Goal: Task Accomplishment & Management: Manage account settings

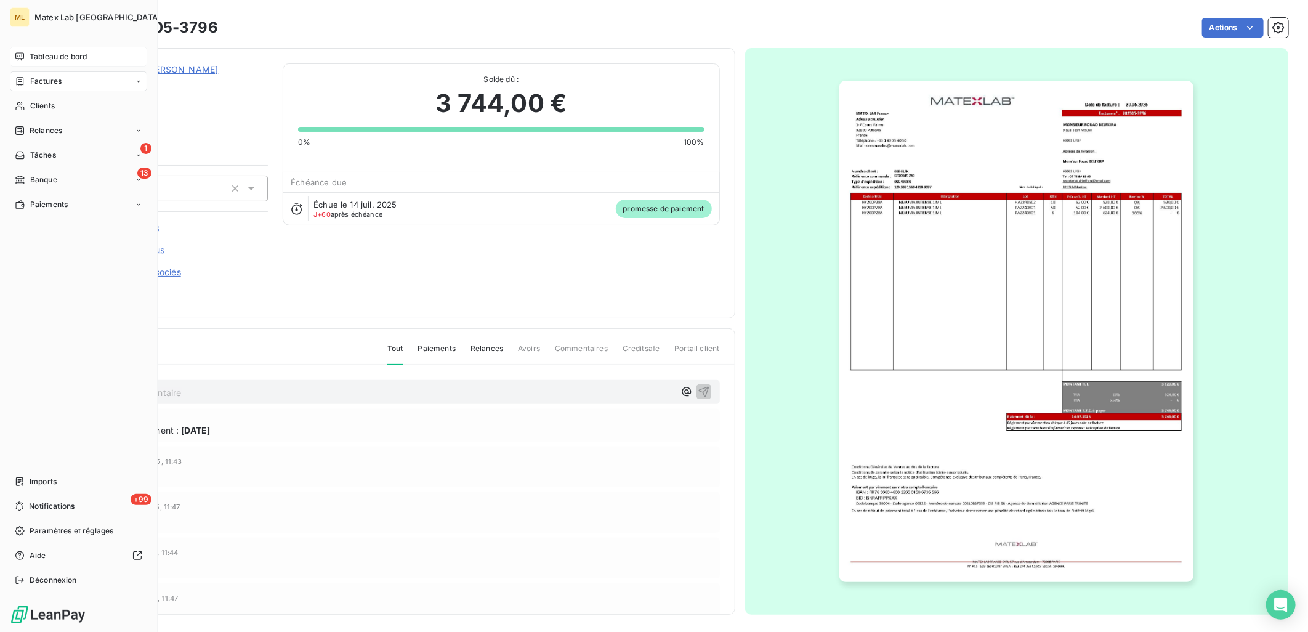
click at [26, 57] on div "Tableau de bord" at bounding box center [78, 57] width 137 height 20
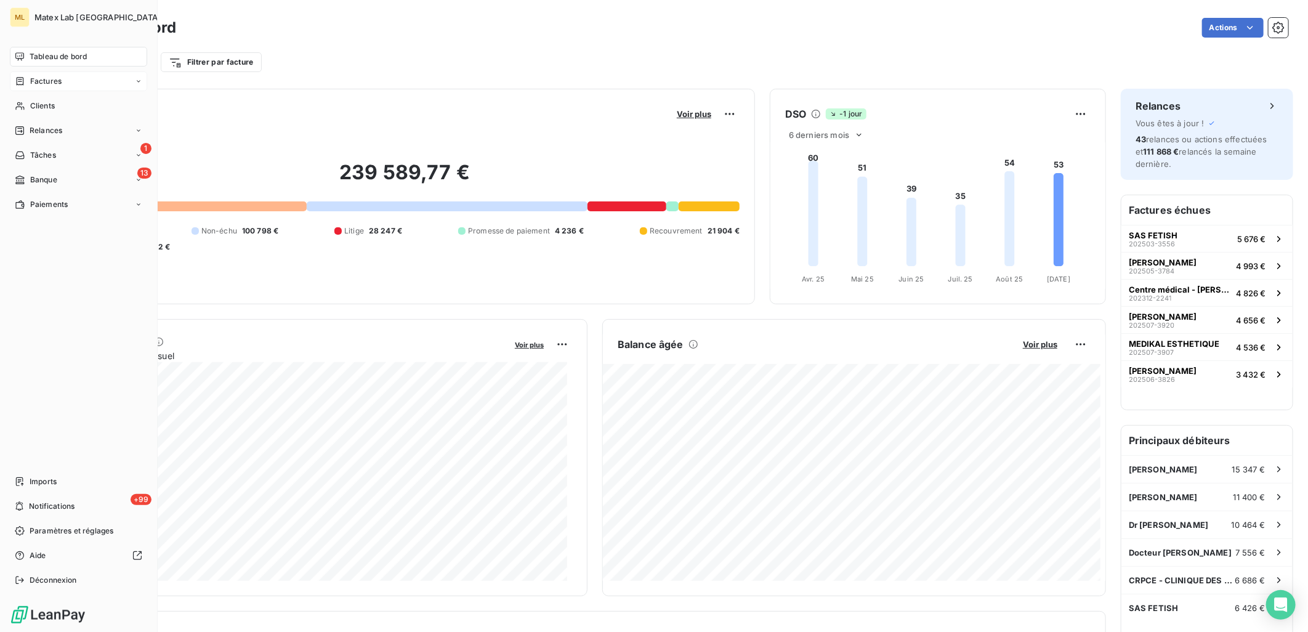
click at [47, 83] on span "Factures" at bounding box center [45, 81] width 31 height 11
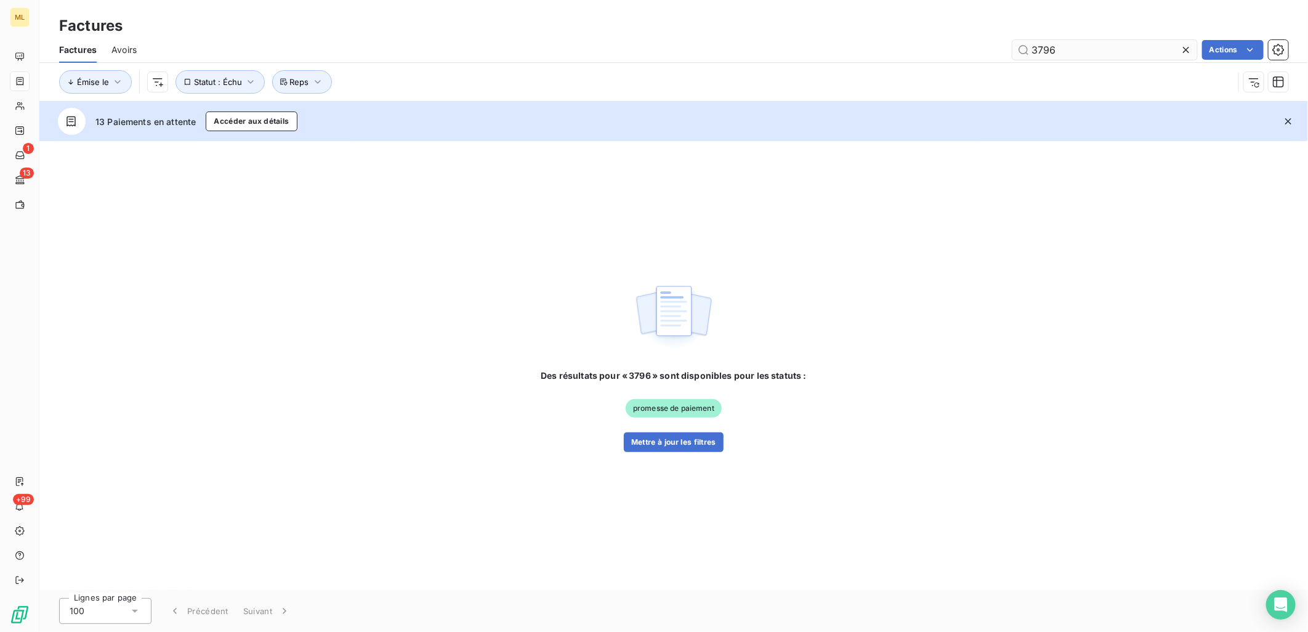
drag, startPoint x: 1057, startPoint y: 50, endPoint x: 1084, endPoint y: 50, distance: 27.7
click at [1060, 50] on input "3796" at bounding box center [1104, 50] width 185 height 20
type input "3"
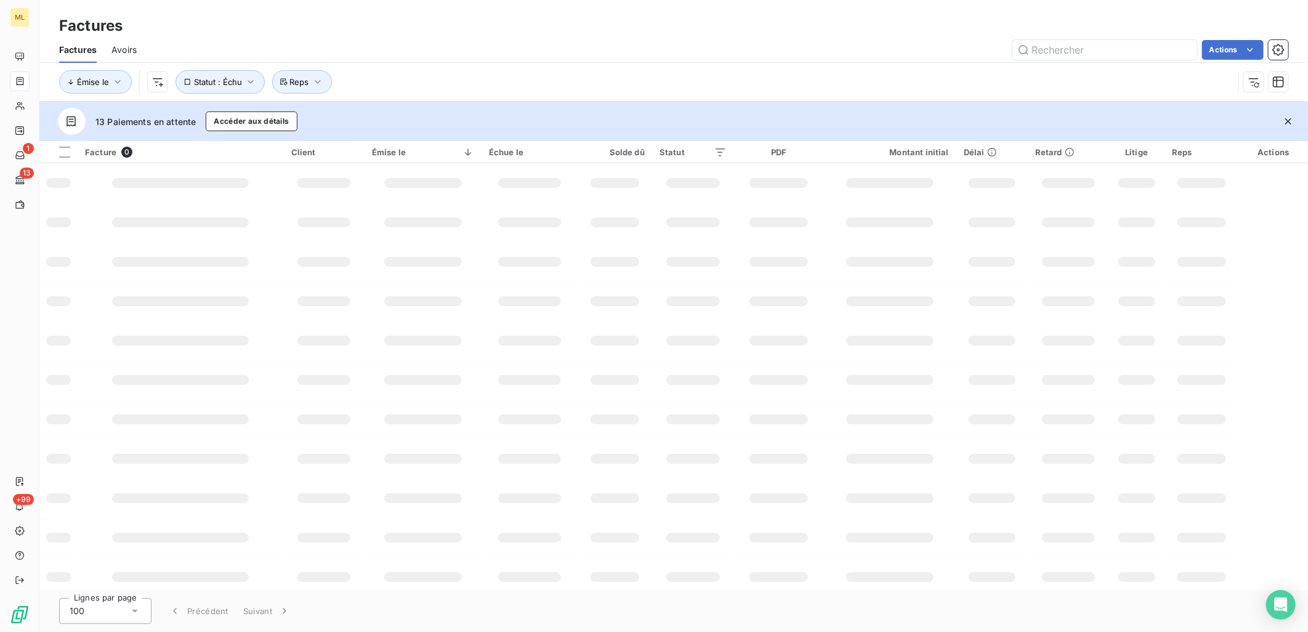
click at [768, 68] on div "Émise le Statut : Échu Reps" at bounding box center [673, 82] width 1229 height 38
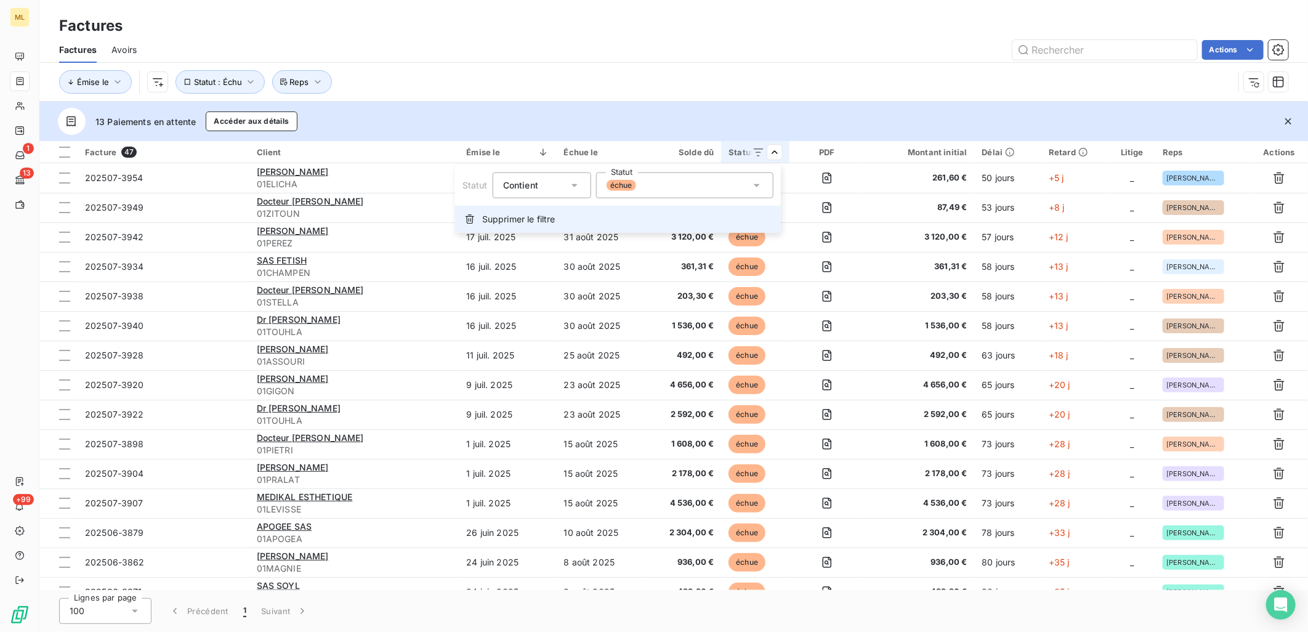
click at [527, 217] on span "Supprimer le filtre" at bounding box center [518, 219] width 73 height 12
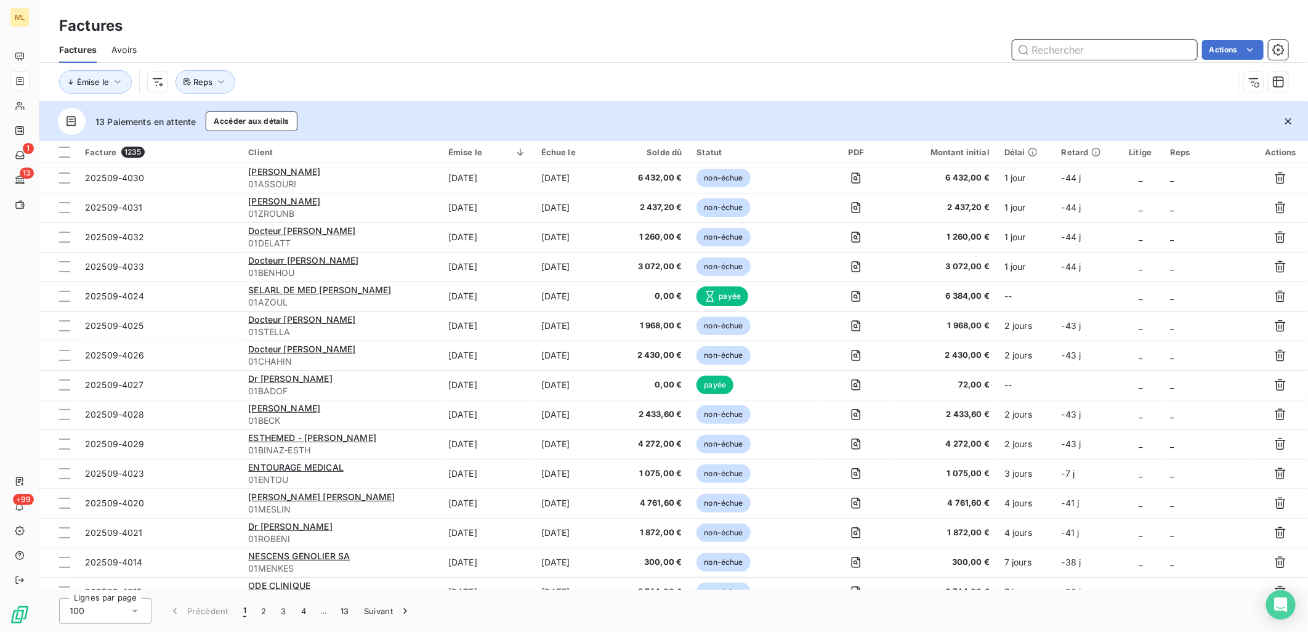
click at [1092, 47] on input "text" at bounding box center [1104, 50] width 185 height 20
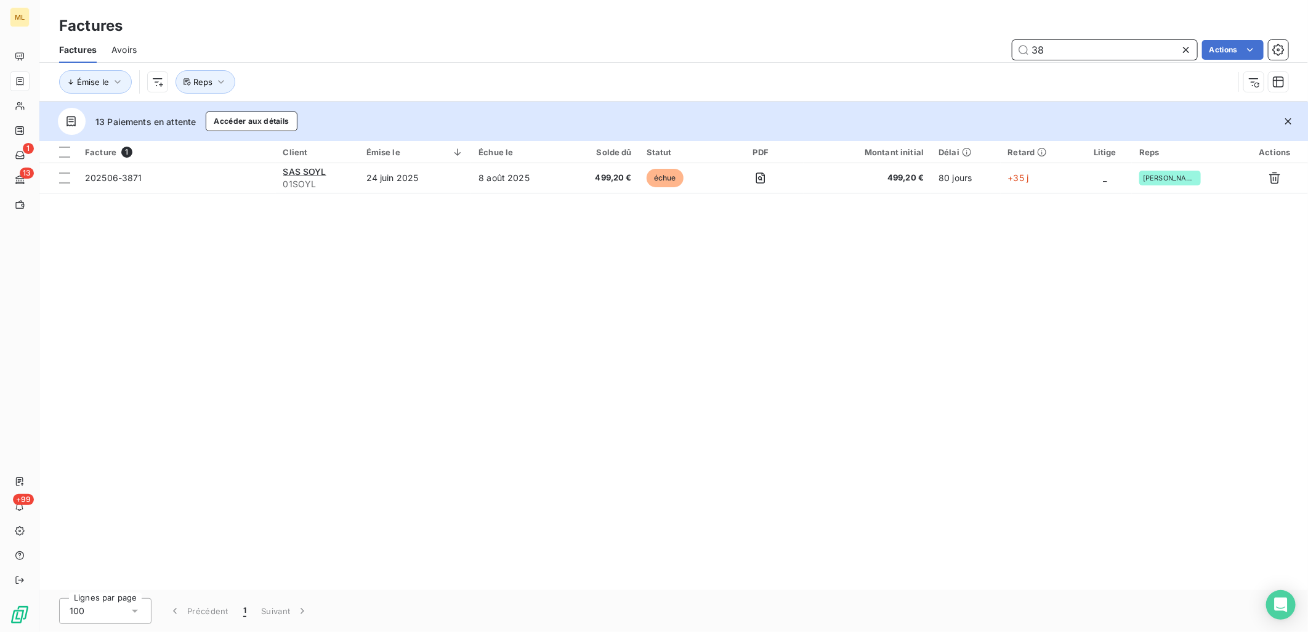
type input "3"
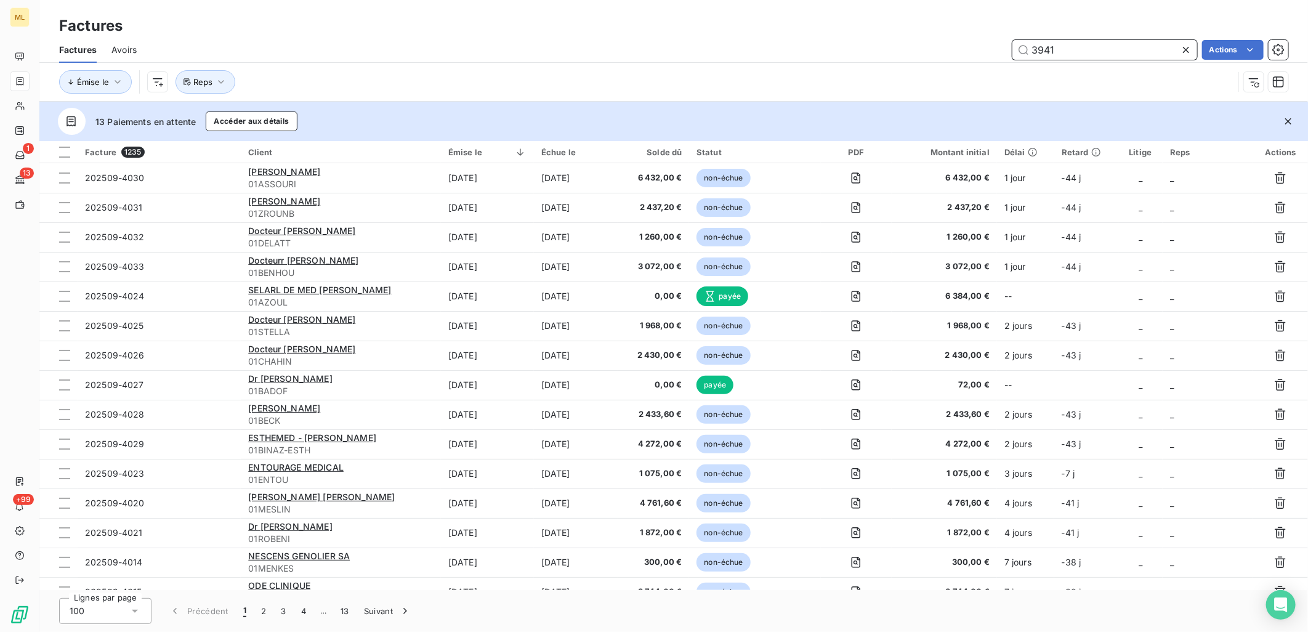
click at [1092, 47] on input "3941" at bounding box center [1104, 50] width 185 height 20
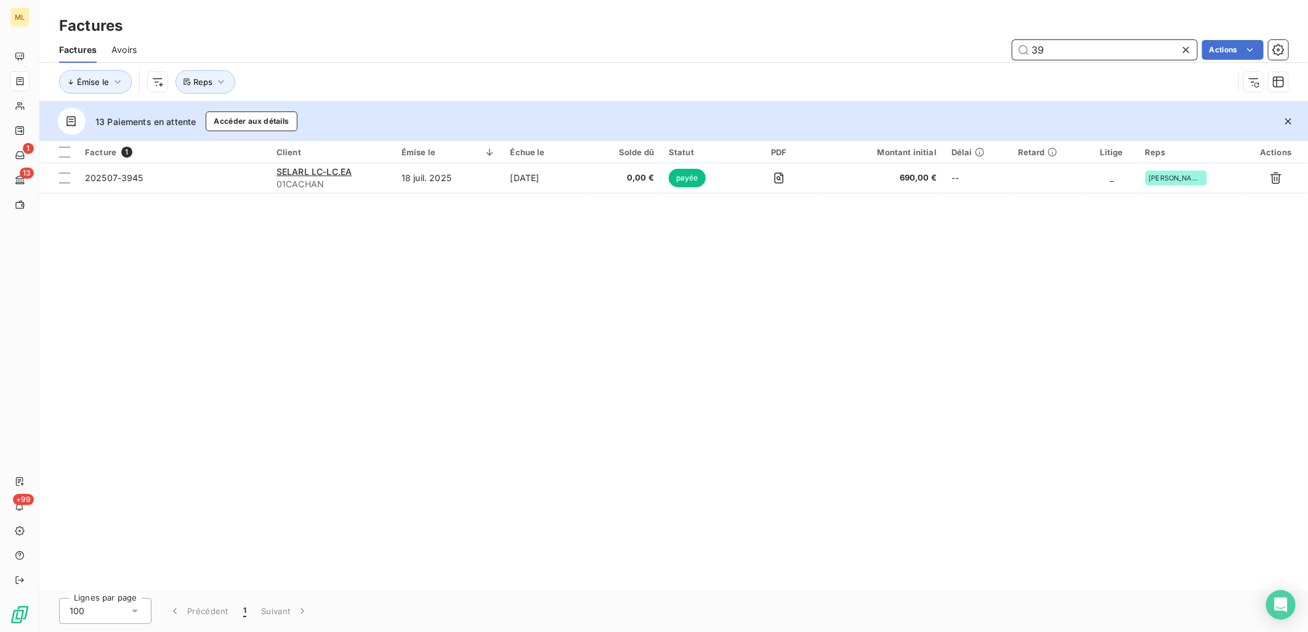
type input "3"
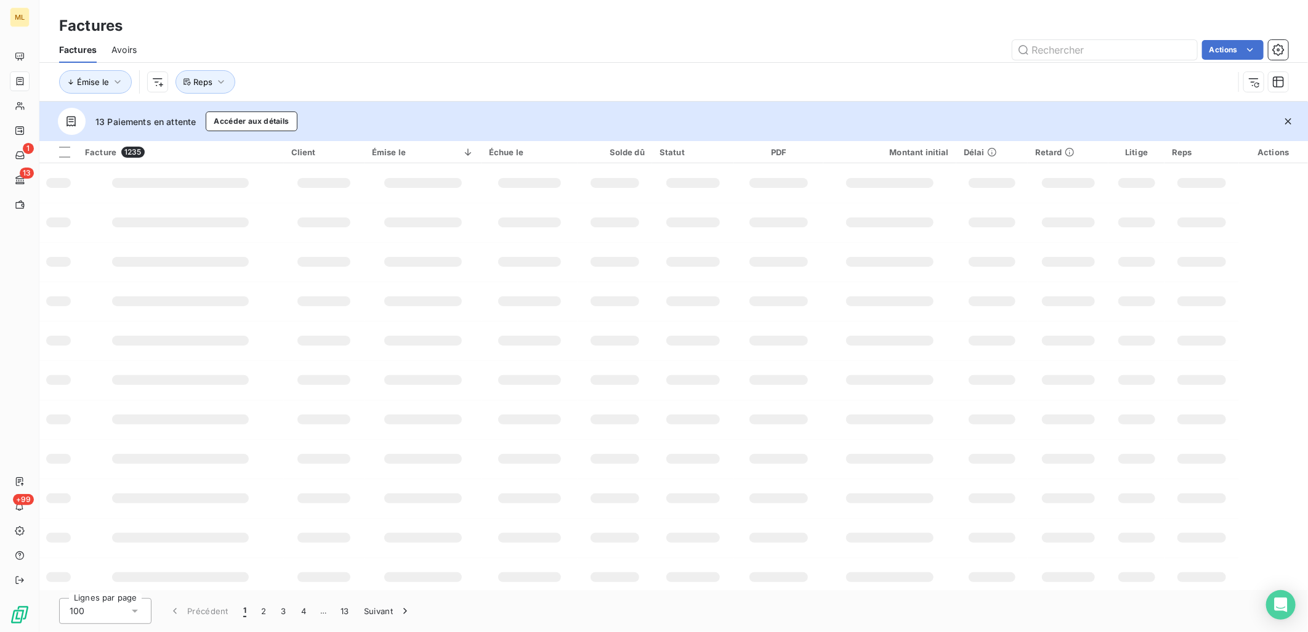
click at [437, 50] on div "Actions" at bounding box center [719, 50] width 1137 height 20
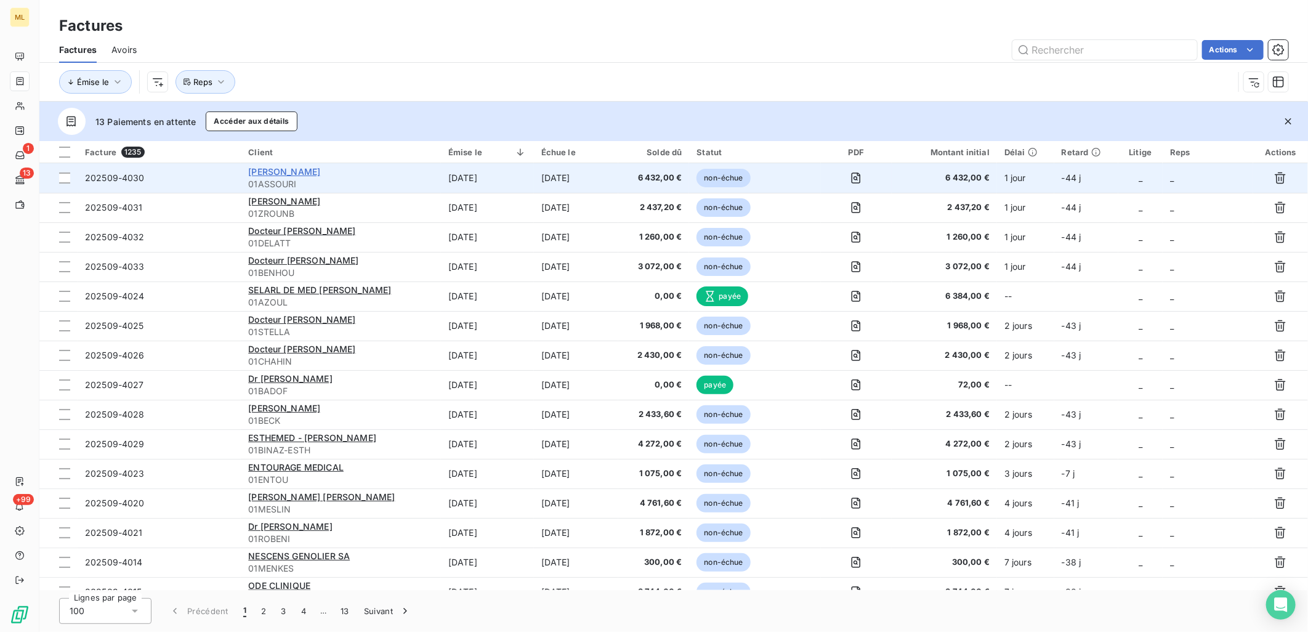
click at [297, 173] on span "[PERSON_NAME]" at bounding box center [284, 171] width 72 height 10
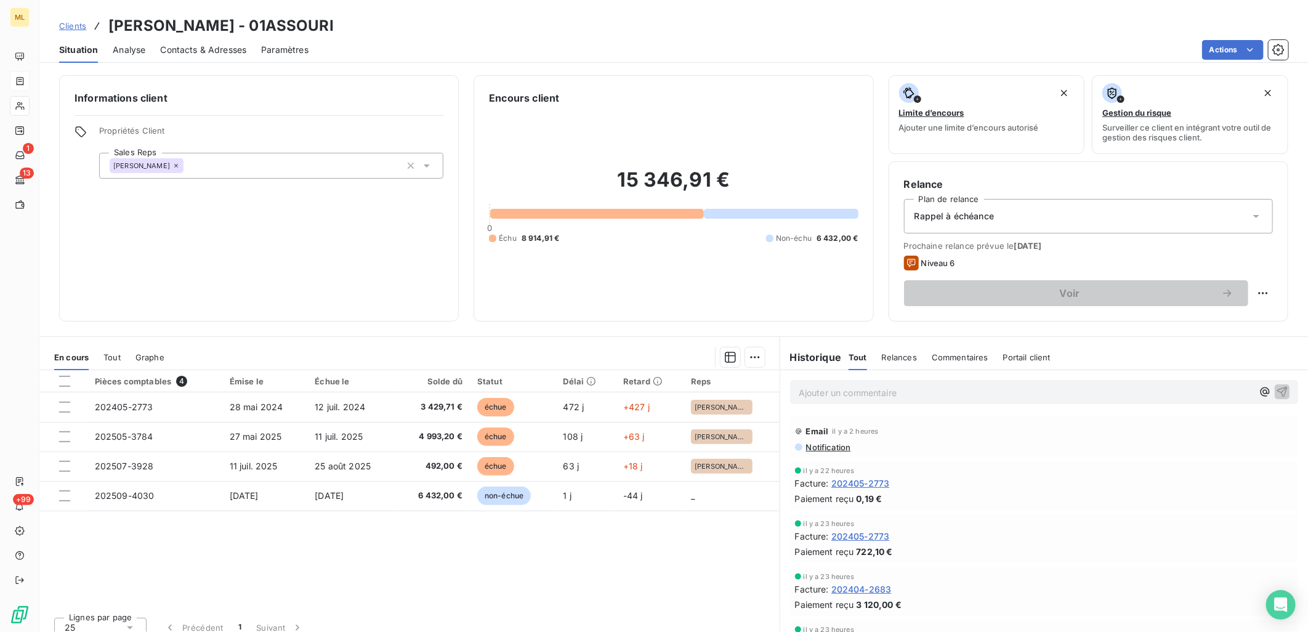
click at [494, 555] on div "Pièces comptables 4 Émise le Échue le Solde dû Statut Délai Retard Reps 202405-…" at bounding box center [409, 488] width 740 height 237
click at [117, 353] on span "Tout" at bounding box center [111, 357] width 17 height 10
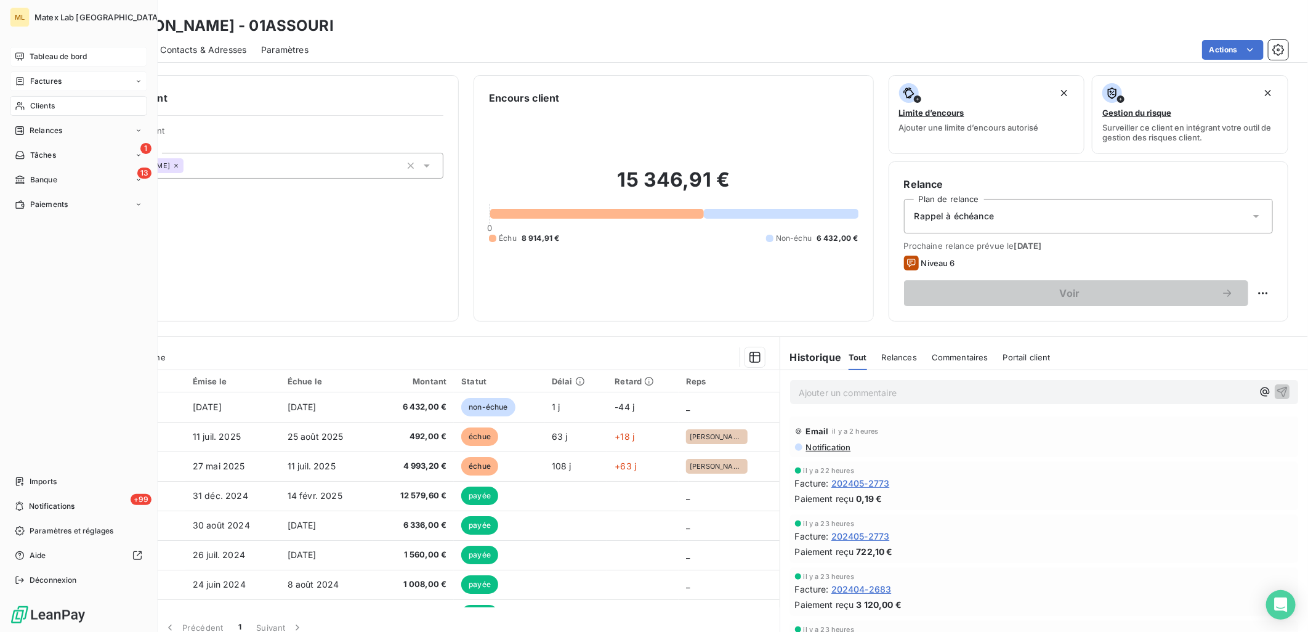
click at [58, 53] on span "Tableau de bord" at bounding box center [58, 56] width 57 height 11
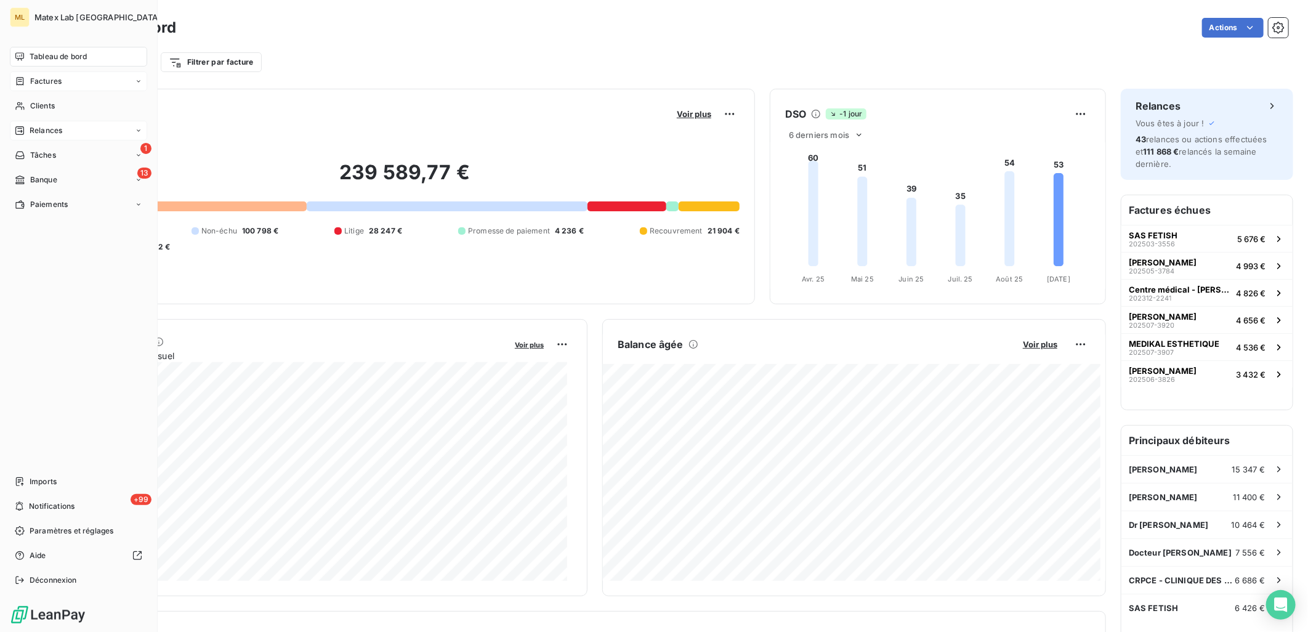
click at [57, 127] on span "Relances" at bounding box center [46, 130] width 33 height 11
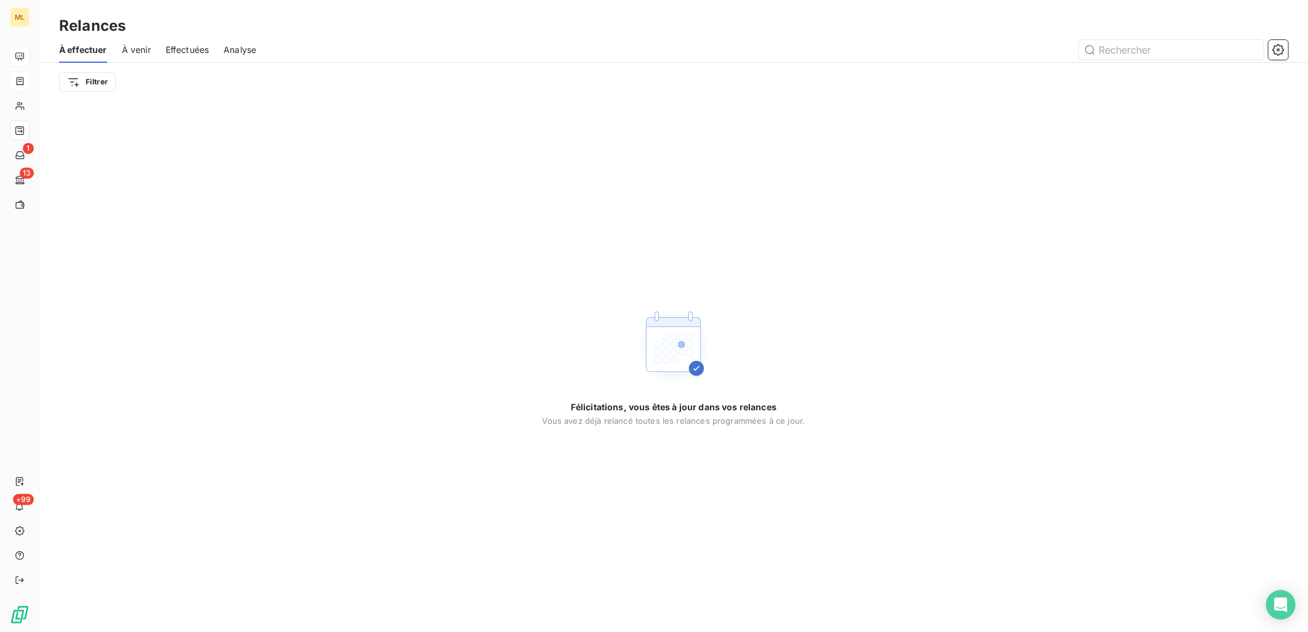
click at [438, 33] on div "Relances" at bounding box center [673, 26] width 1268 height 22
click at [951, 328] on div "Félicitations, vous êtes à jour dans vos relances Vous avez déjà relancé toutes…" at bounding box center [673, 366] width 1268 height 531
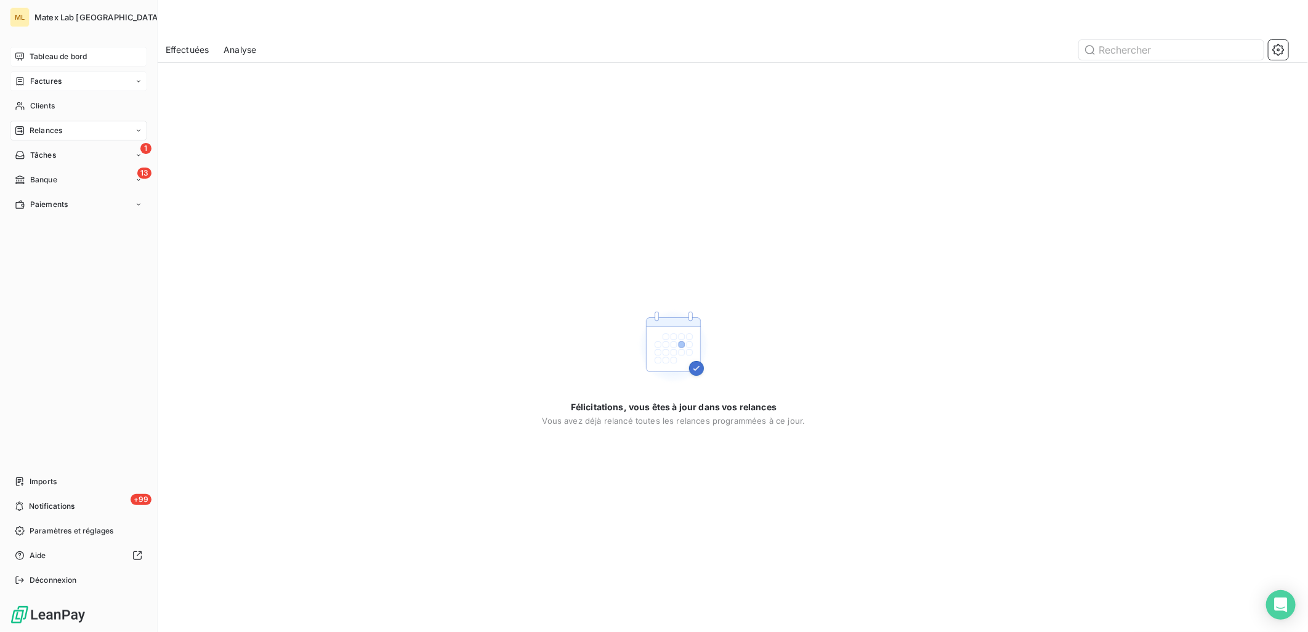
click at [49, 83] on span "Factures" at bounding box center [45, 81] width 31 height 11
